Goal: Transaction & Acquisition: Purchase product/service

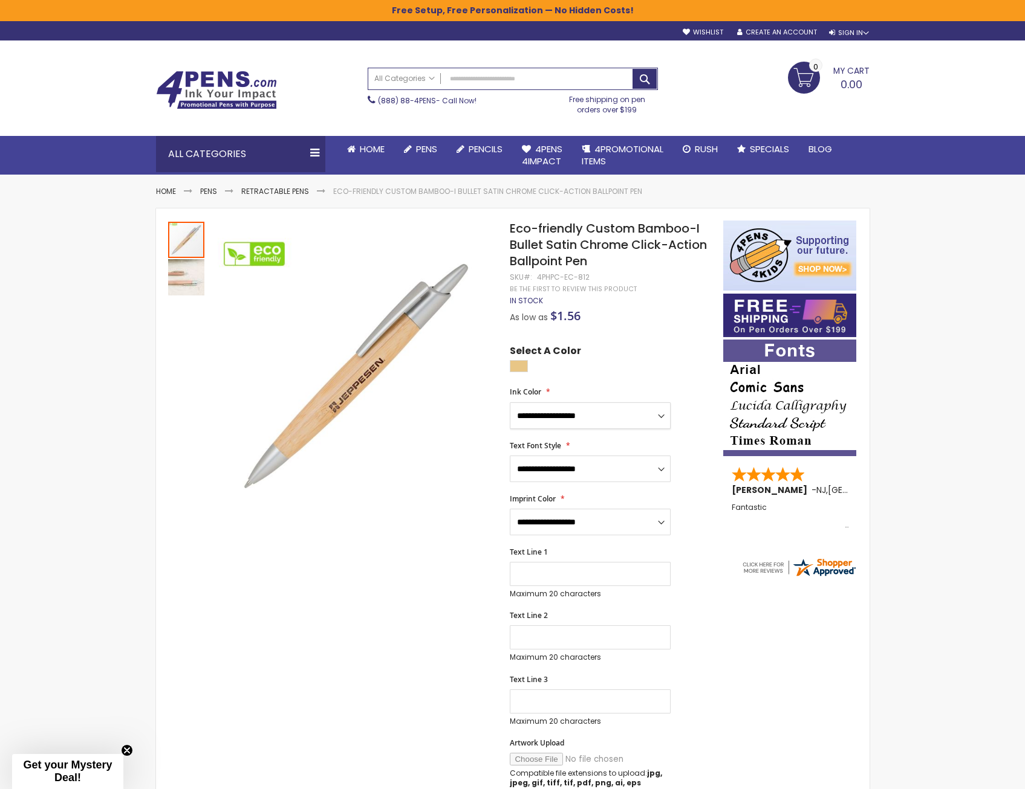
click at [615, 406] on select "**********" at bounding box center [590, 416] width 161 height 27
drag, startPoint x: 178, startPoint y: 280, endPoint x: 184, endPoint y: 276, distance: 7.4
click at [178, 280] on img "Eco-friendly Custom Bamboo-I Bullet Satin Chrome Click-Action Ballpoint Pen" at bounding box center [186, 277] width 36 height 36
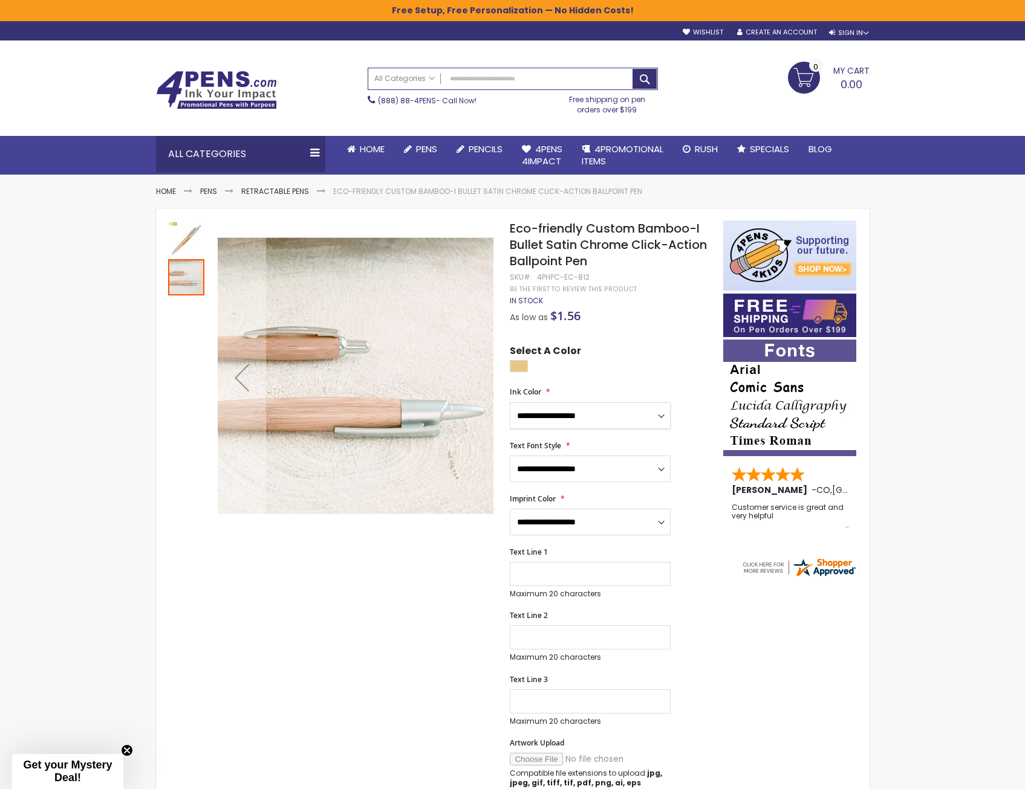
click at [184, 233] on img "Eco-friendly Custom Bamboo-I Bullet Satin Chrome Click-Action Ballpoint Pen" at bounding box center [186, 240] width 36 height 36
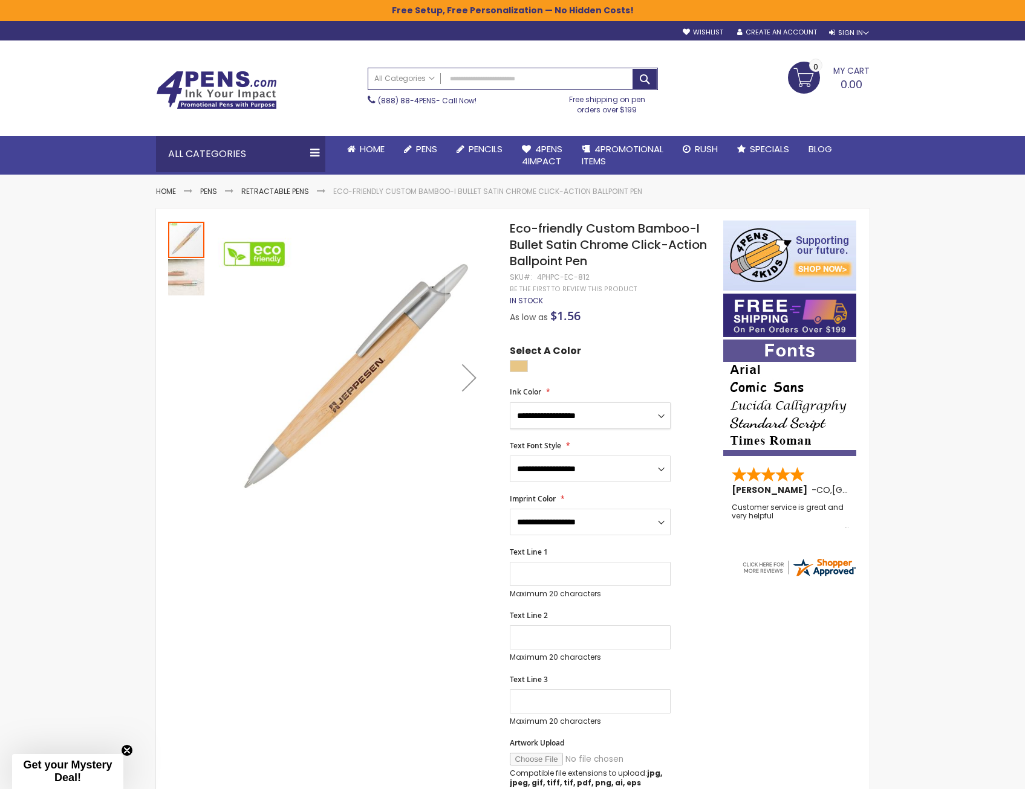
click at [468, 377] on div "Next" at bounding box center [469, 378] width 48 height 48
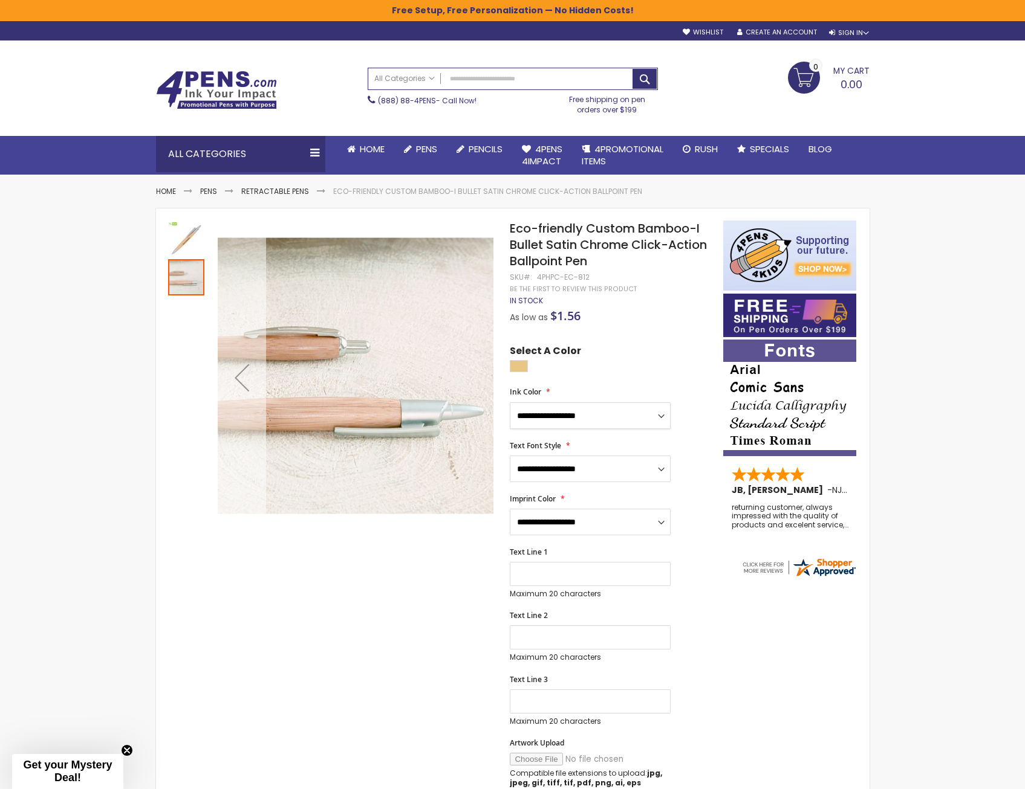
click at [245, 378] on div "Previous" at bounding box center [242, 378] width 48 height 48
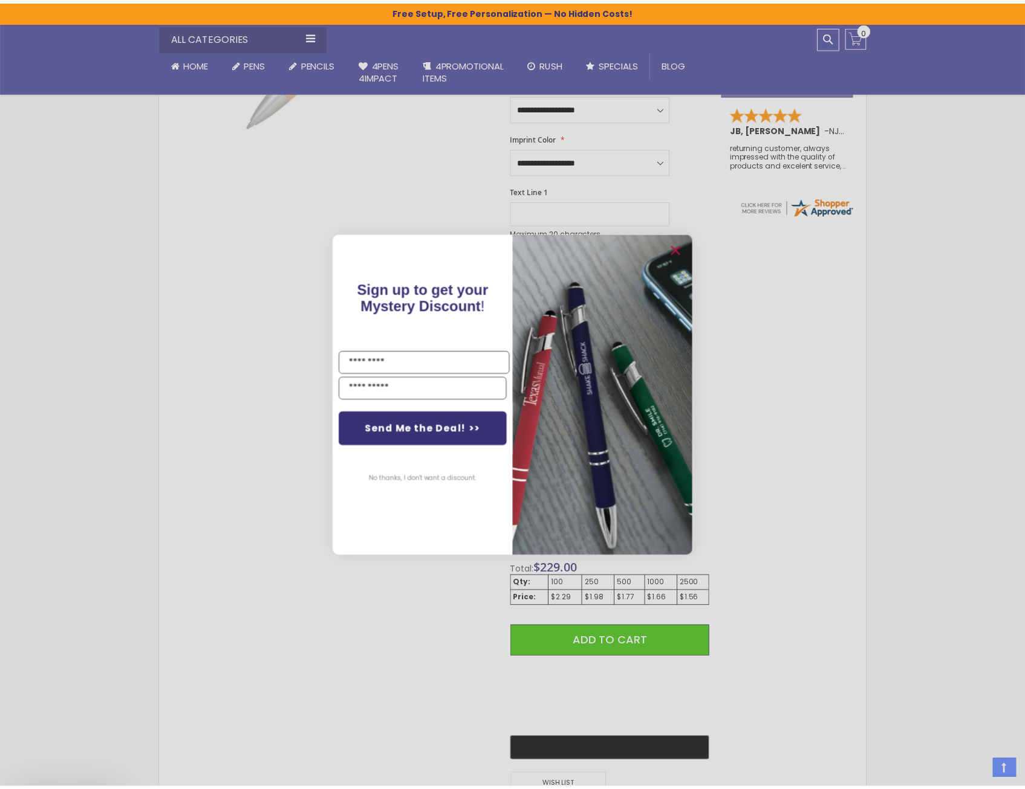
scroll to position [363, 0]
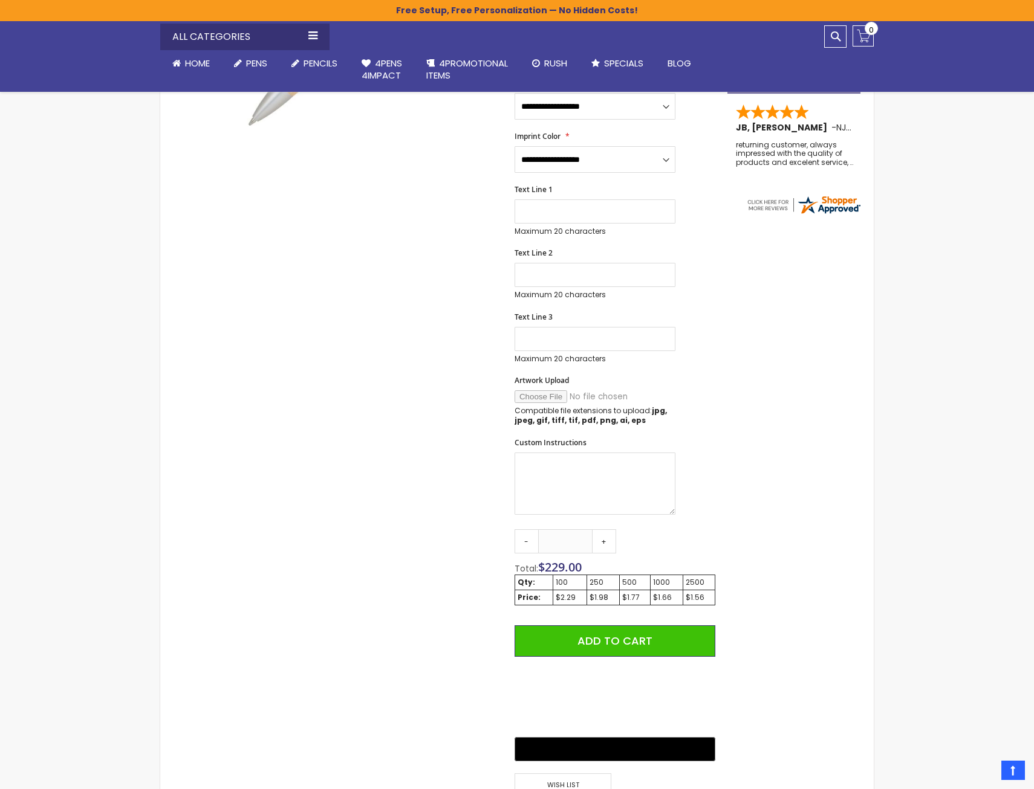
click at [241, 419] on div "Close dialog Sign up to get your Mystery Discount ! Name Email Send Me the Deal…" at bounding box center [517, 394] width 1034 height 789
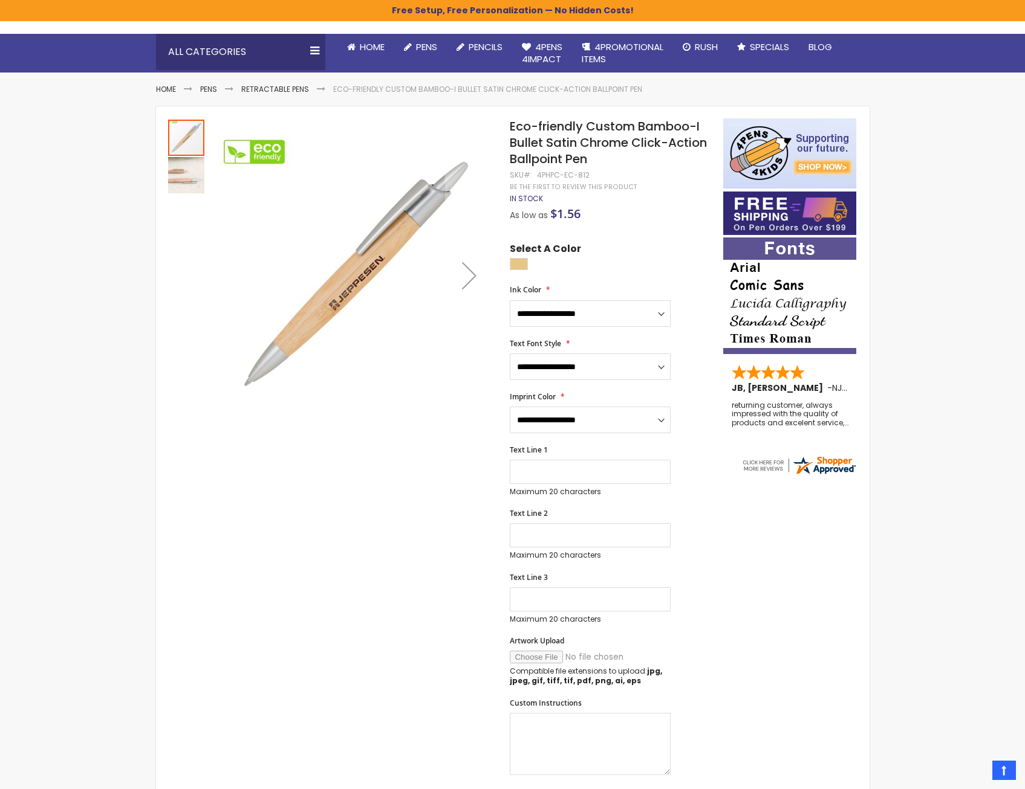
scroll to position [0, 0]
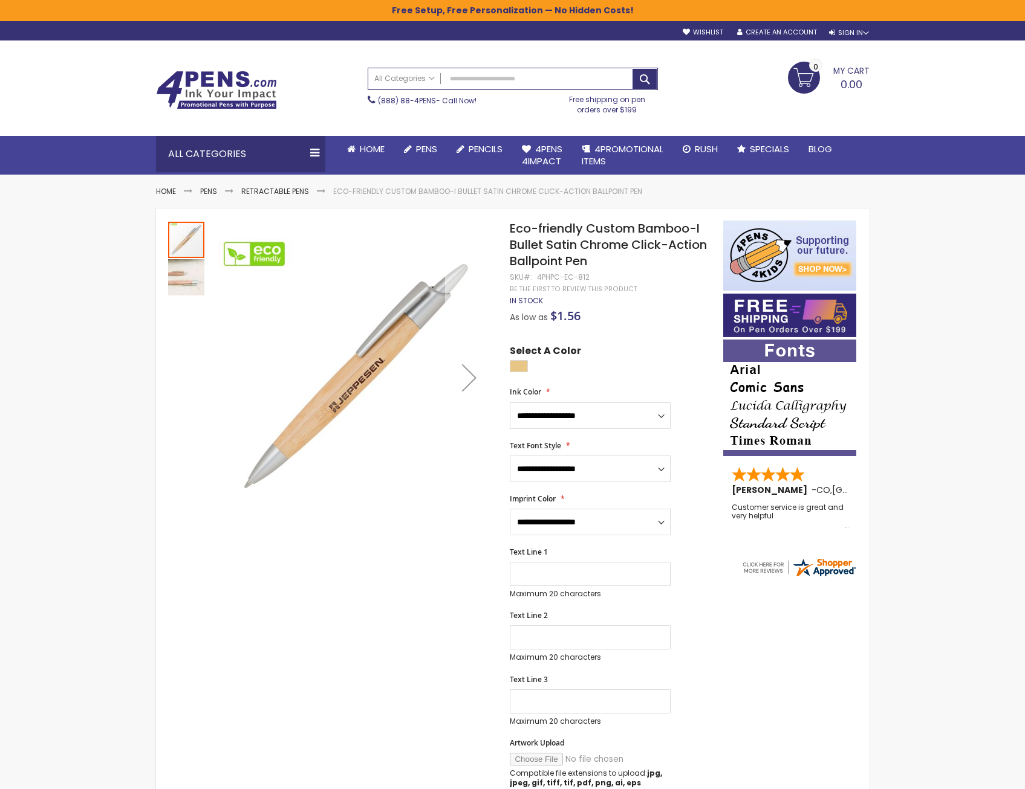
click at [475, 377] on div "Next" at bounding box center [469, 378] width 48 height 48
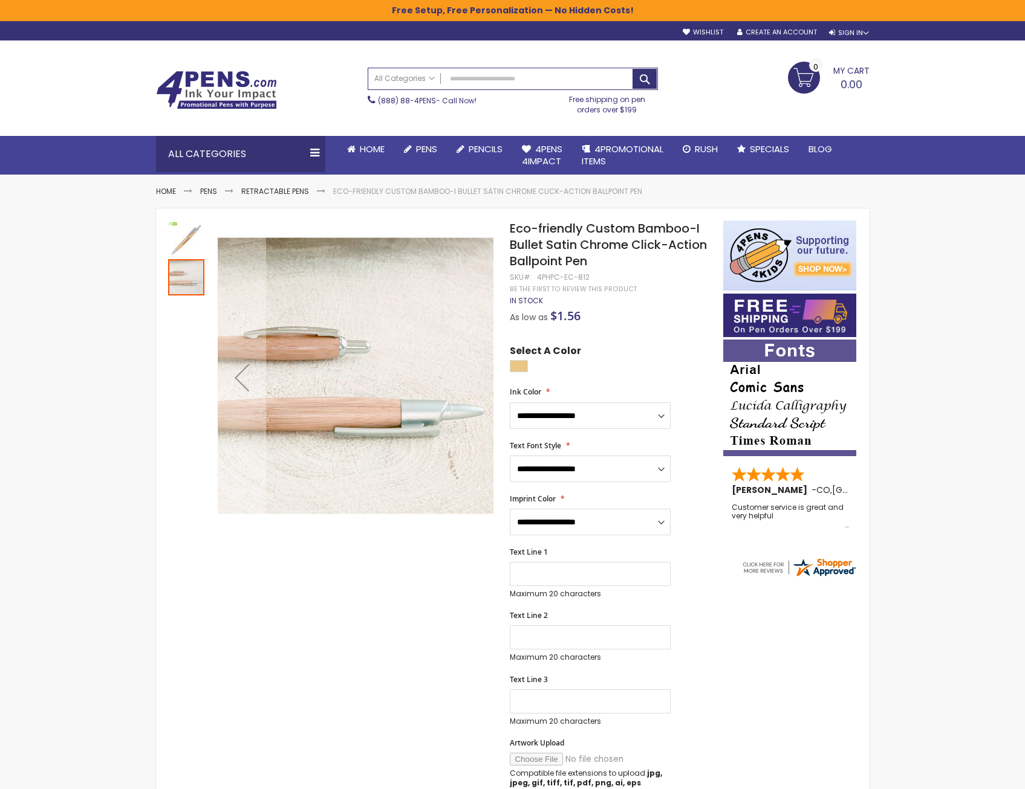
click at [180, 244] on img "Eco-friendly Custom Bamboo-I Bullet Satin Chrome Click-Action Ballpoint Pen" at bounding box center [186, 240] width 36 height 36
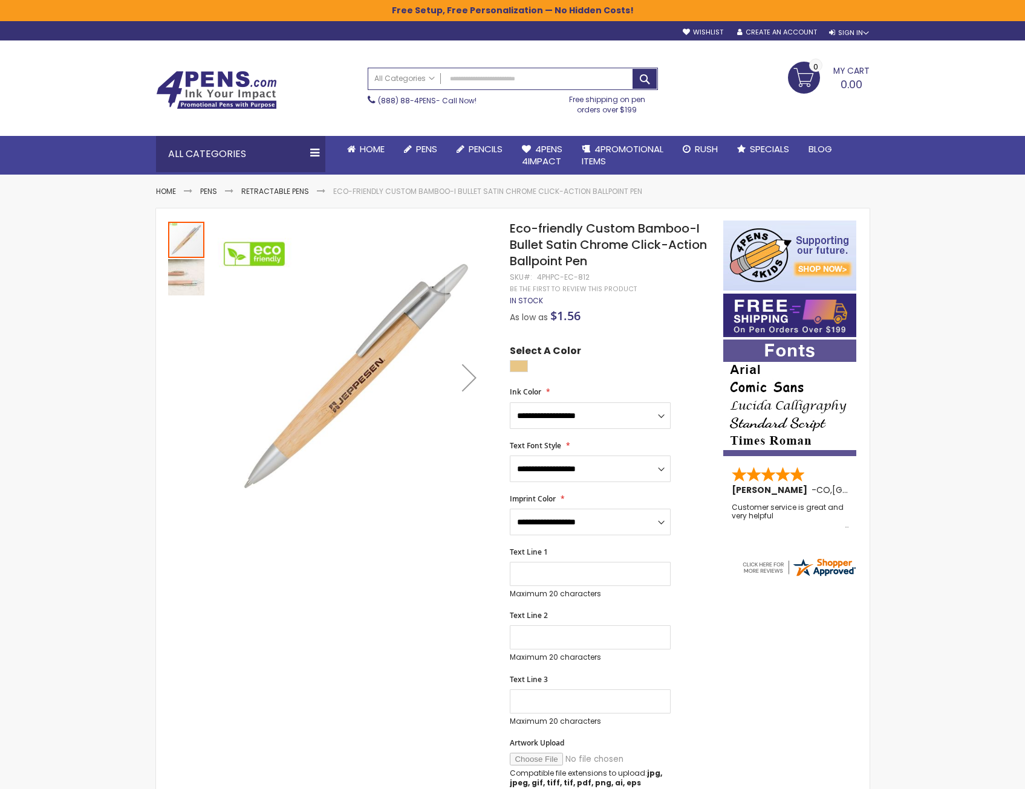
click at [184, 279] on img "Eco-friendly Custom Bamboo-I Bullet Satin Chrome Click-Action Ballpoint Pen" at bounding box center [186, 277] width 36 height 36
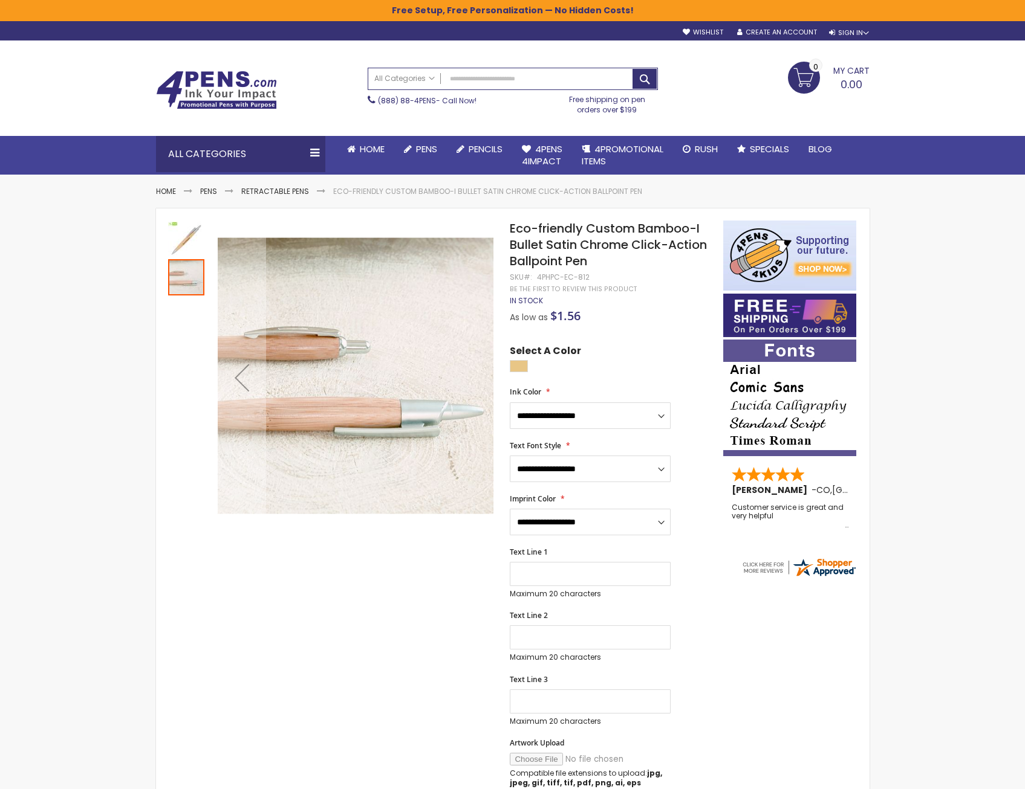
click at [178, 230] on img "Eco-friendly Custom Bamboo-I Bullet Satin Chrome Click-Action Ballpoint Pen" at bounding box center [186, 240] width 36 height 36
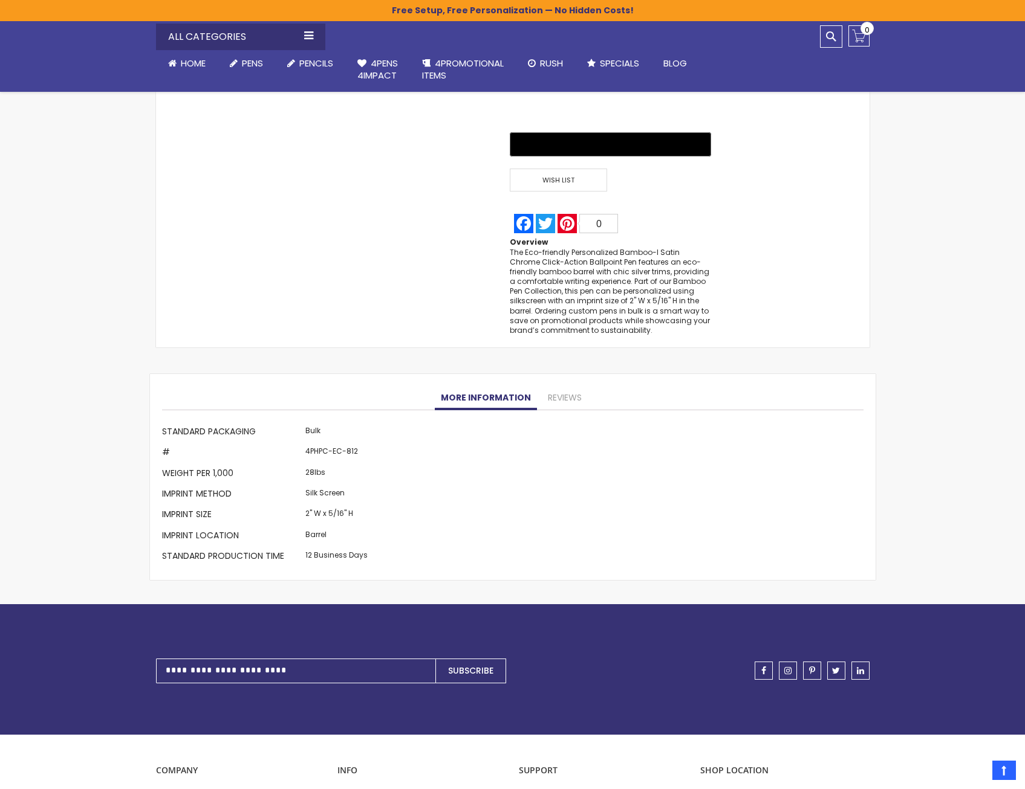
scroll to position [1028, 0]
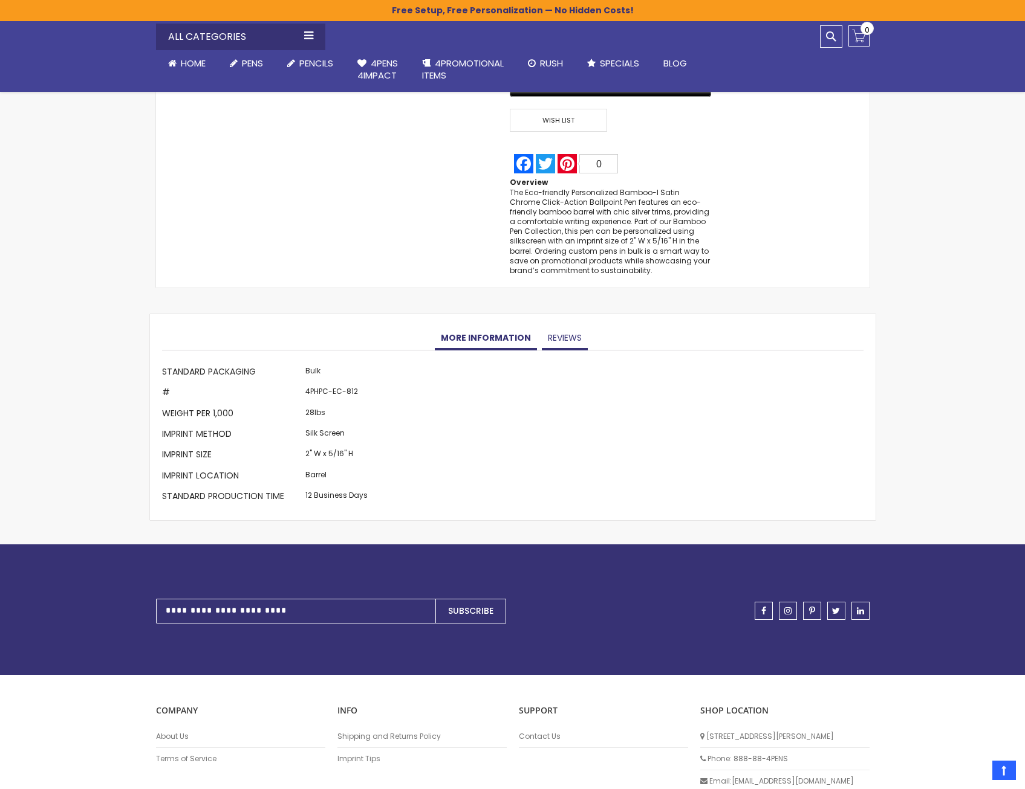
click at [560, 327] on link "Reviews" at bounding box center [565, 338] width 46 height 24
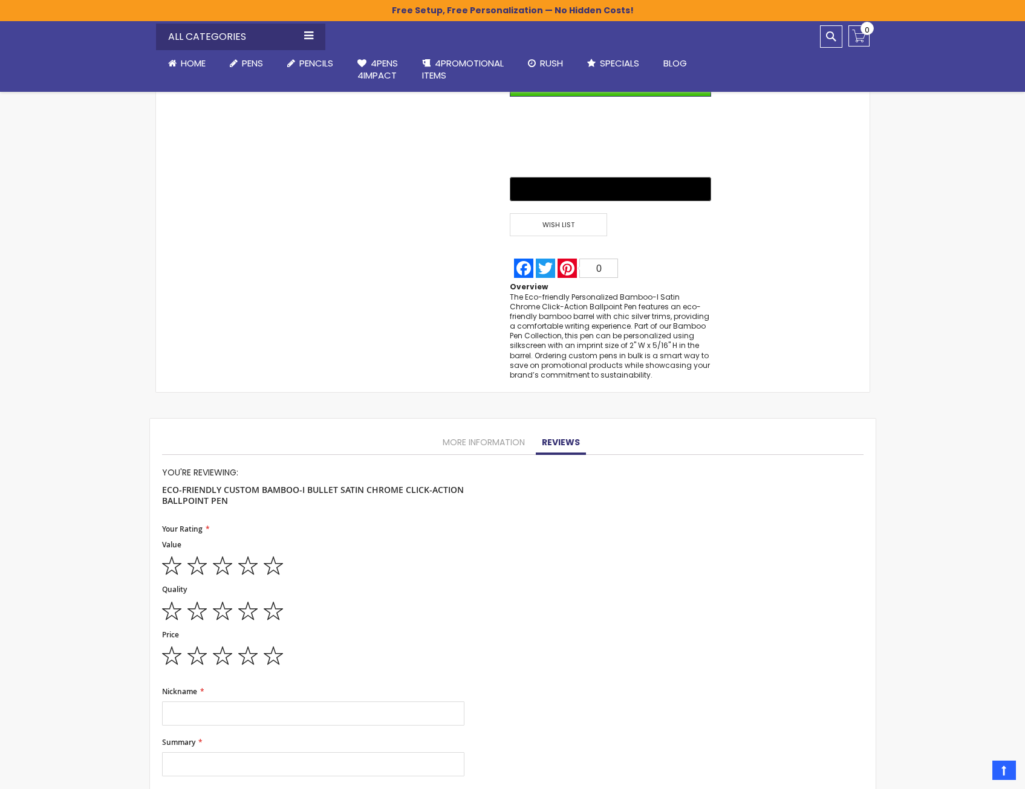
scroll to position [922, 0]
click at [470, 432] on link "More Information" at bounding box center [483, 444] width 94 height 24
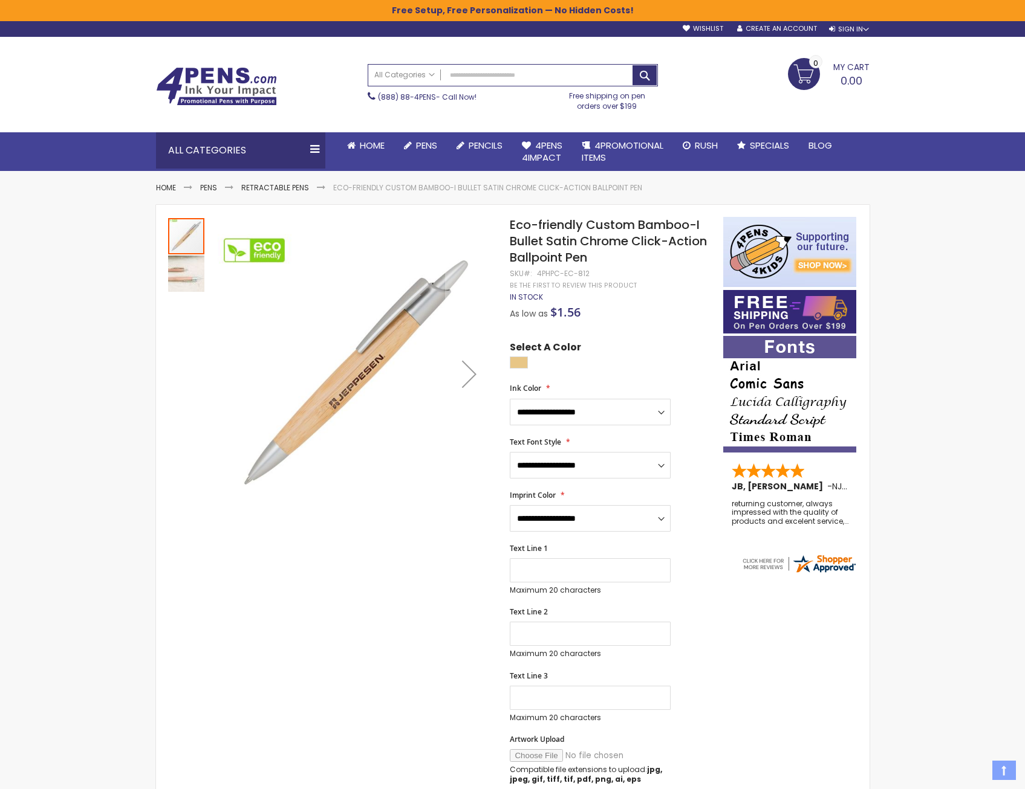
scroll to position [0, 0]
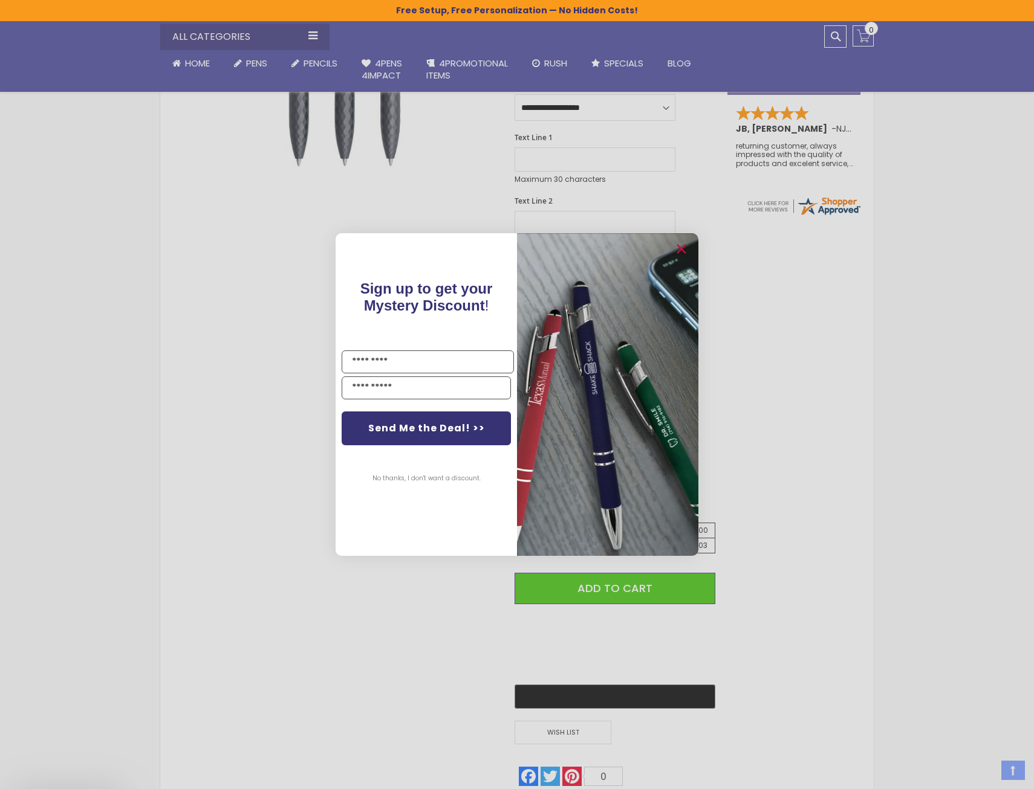
scroll to position [363, 0]
